Goal: Information Seeking & Learning: Check status

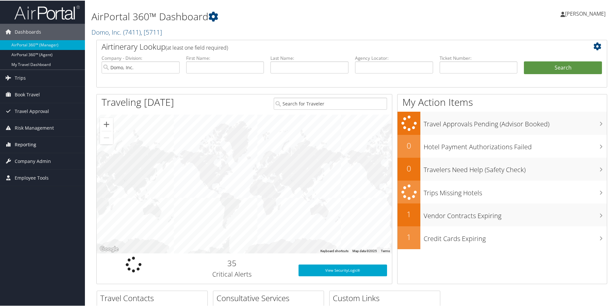
click at [25, 144] on span "Reporting" at bounding box center [26, 144] width 22 height 16
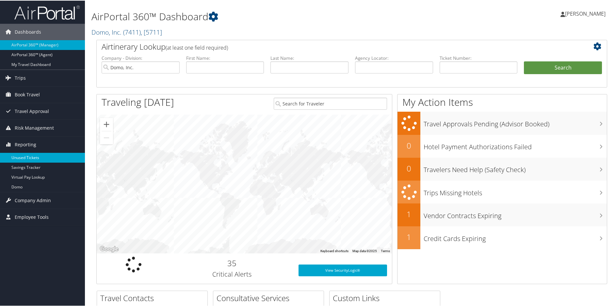
click at [25, 156] on link "Unused Tickets" at bounding box center [42, 157] width 85 height 10
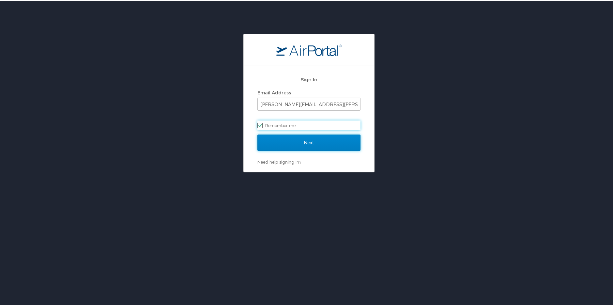
click at [300, 144] on input "Next" at bounding box center [309, 141] width 103 height 16
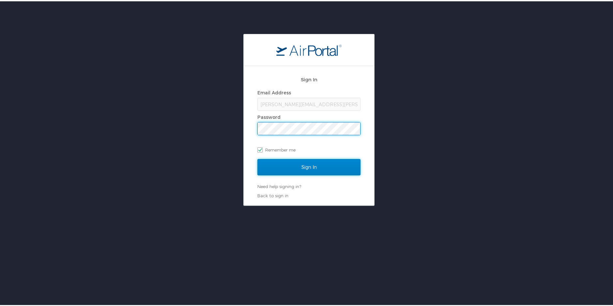
click at [317, 164] on input "Sign In" at bounding box center [309, 166] width 103 height 16
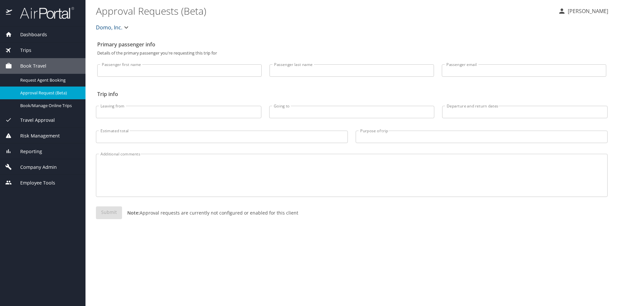
click at [29, 148] on span "Reporting" at bounding box center [27, 151] width 30 height 7
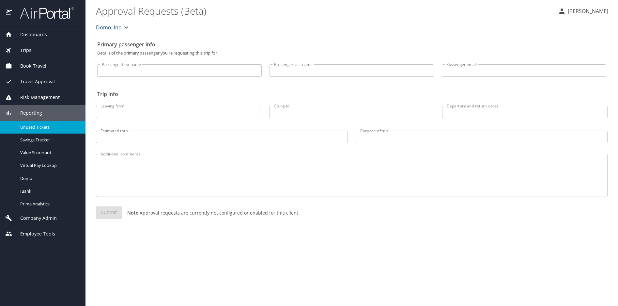
click at [38, 132] on link "Unused Tickets" at bounding box center [43, 127] width 86 height 13
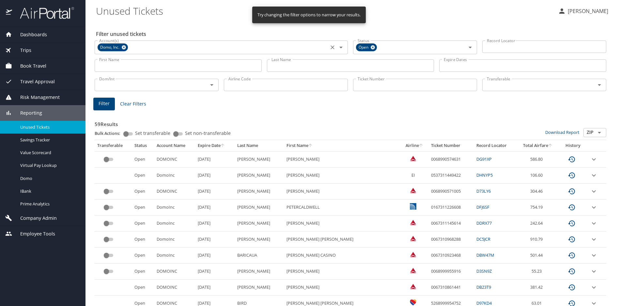
click at [121, 47] on span "Domo, Inc." at bounding box center [111, 47] width 26 height 7
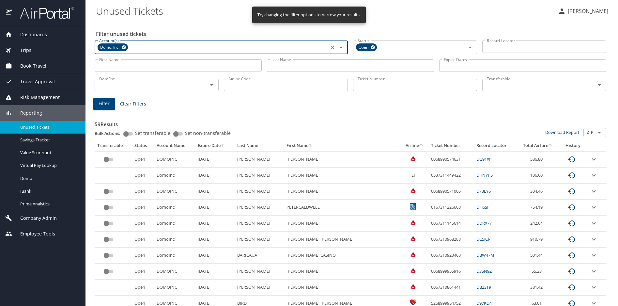
click at [125, 47] on icon at bounding box center [123, 47] width 5 height 7
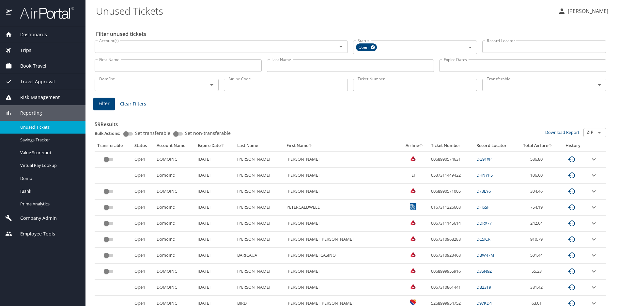
click at [301, 65] on input "Last Name" at bounding box center [350, 65] width 167 height 12
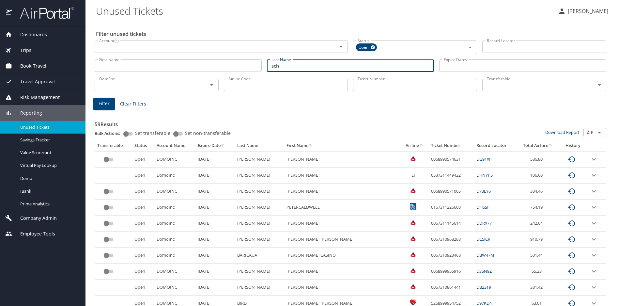
type input "schneider"
type input "richard"
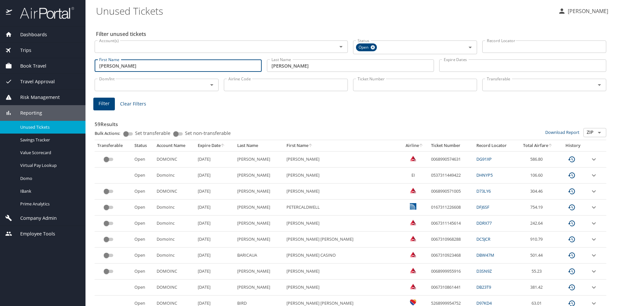
drag, startPoint x: 145, startPoint y: 65, endPoint x: 53, endPoint y: 75, distance: 92.9
click at [53, 75] on div "Dashboards AirPortal 360™ Manager AirPortal 360™ Agent My Travel Dashboard Trip…" at bounding box center [309, 153] width 618 height 306
click at [242, 86] on input "Airline Code" at bounding box center [286, 85] width 124 height 12
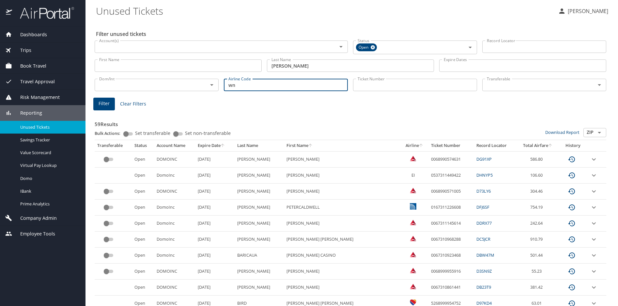
type input "wn"
click at [103, 102] on span "Filter" at bounding box center [104, 104] width 11 height 8
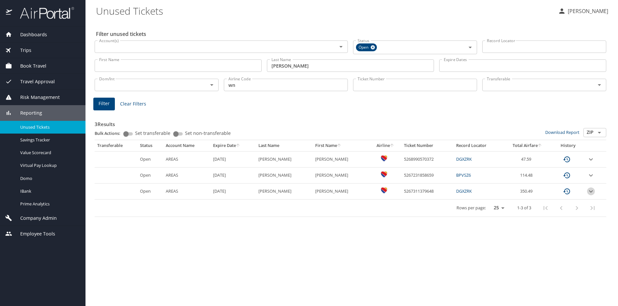
click at [593, 187] on icon "expand row" at bounding box center [591, 191] width 8 height 8
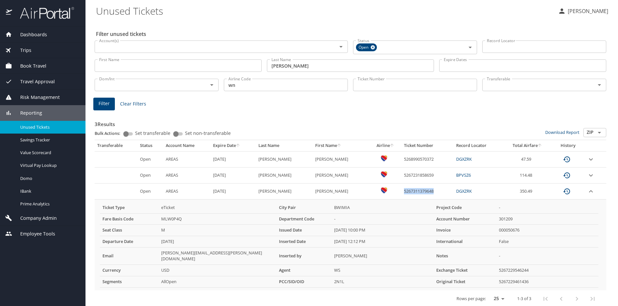
drag, startPoint x: 429, startPoint y: 191, endPoint x: 393, endPoint y: 192, distance: 35.3
click at [402, 192] on td "5267311379648" at bounding box center [428, 191] width 52 height 16
copy td "5267311379648"
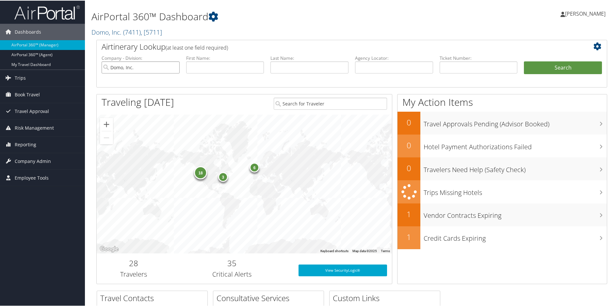
click at [173, 66] on input "Domo, Inc." at bounding box center [141, 67] width 78 height 12
click at [368, 66] on input "text" at bounding box center [394, 67] width 78 height 12
paste input "DLKR2F"
type input "DLKR2F"
click at [544, 66] on button "Search" at bounding box center [563, 67] width 78 height 13
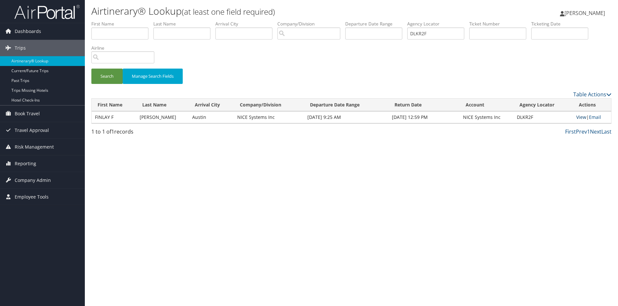
click at [580, 115] on link "View" at bounding box center [582, 117] width 10 height 6
drag, startPoint x: 249, startPoint y: 225, endPoint x: 177, endPoint y: 11, distance: 225.5
click at [248, 218] on div "Airtinerary® Lookup (at least one field required) Sharonica Roby Sharonica Roby…" at bounding box center [351, 153] width 533 height 306
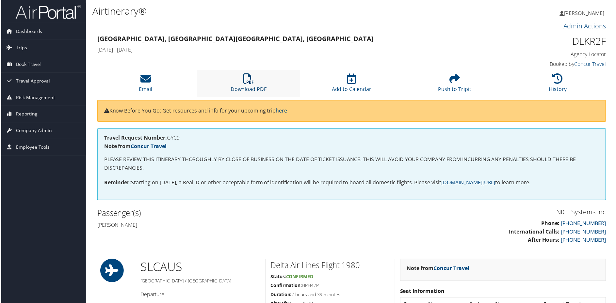
click at [250, 80] on icon at bounding box center [248, 79] width 10 height 10
